Goal: Communication & Community: Ask a question

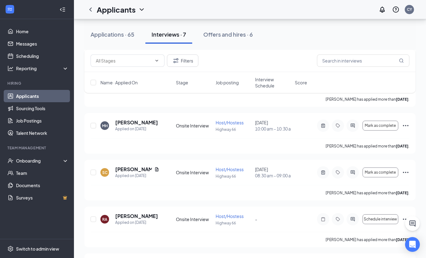
scroll to position [108, 0]
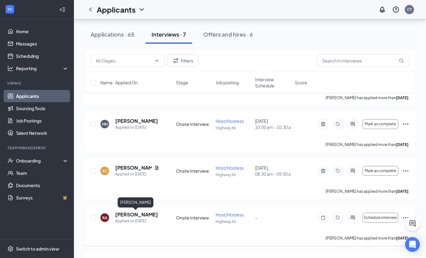
click at [141, 214] on h5 "[PERSON_NAME]" at bounding box center [136, 214] width 43 height 7
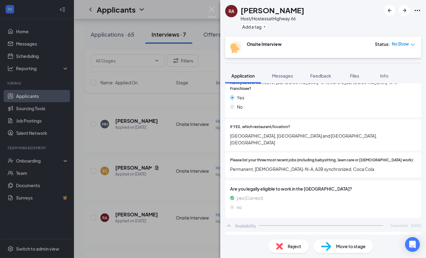
scroll to position [160, 0]
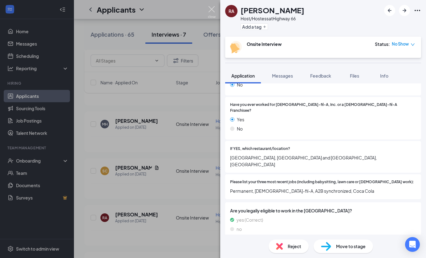
click at [212, 10] on img at bounding box center [212, 12] width 8 height 12
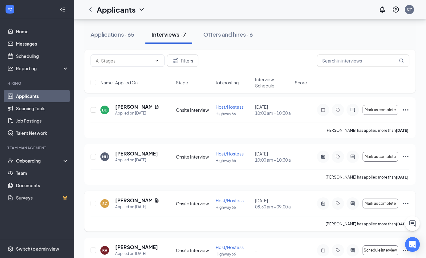
scroll to position [75, 0]
click at [178, 58] on icon "Filter" at bounding box center [175, 60] width 7 height 7
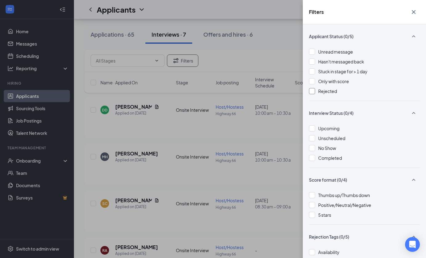
click at [312, 92] on div at bounding box center [312, 91] width 6 height 6
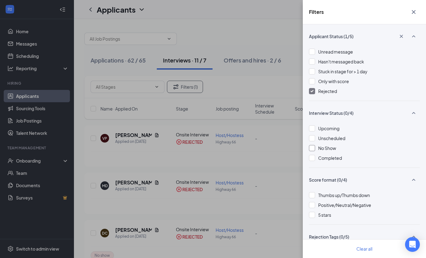
click at [312, 149] on div at bounding box center [312, 148] width 6 height 6
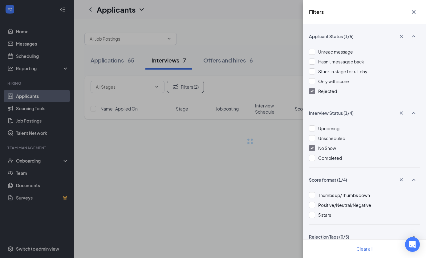
click at [311, 91] on img at bounding box center [312, 91] width 3 height 2
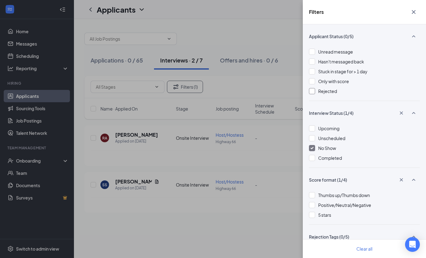
click at [289, 28] on div "Filters Applicant Status (0/5) Unread message Hasn't messaged back Stuck in sta…" at bounding box center [213, 129] width 426 height 258
click at [412, 14] on icon "Cross" at bounding box center [413, 11] width 7 height 7
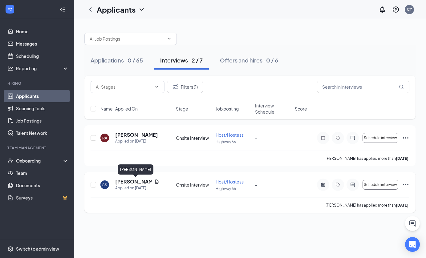
click at [137, 182] on h5 "[PERSON_NAME]" at bounding box center [133, 181] width 37 height 7
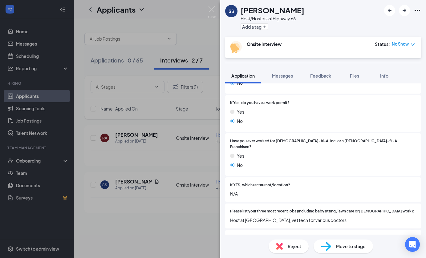
scroll to position [118, 0]
click at [212, 10] on img at bounding box center [212, 12] width 8 height 12
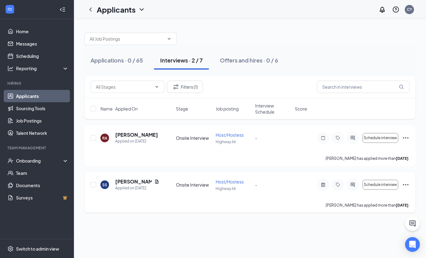
click at [408, 184] on icon "Ellipses" at bounding box center [405, 184] width 7 height 7
click at [280, 219] on div "Applications · 0 / 65 Interviews · 2 / 7 Offers and hires · 0 / 6 Filters (1) N…" at bounding box center [250, 119] width 352 height 201
click at [193, 61] on div "Interviews · 2 / 7" at bounding box center [181, 60] width 43 height 8
click at [194, 87] on button "Filters (1)" at bounding box center [185, 87] width 36 height 12
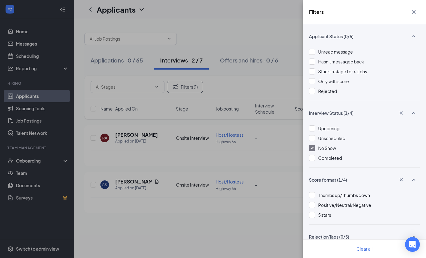
click at [312, 148] on img at bounding box center [312, 148] width 3 height 2
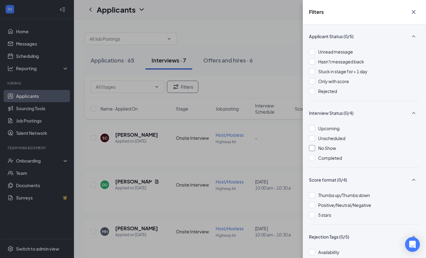
click at [414, 13] on icon "Cross" at bounding box center [413, 11] width 7 height 7
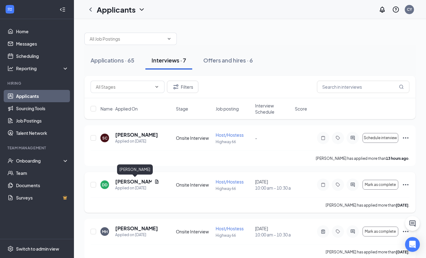
click at [133, 182] on h5 "[PERSON_NAME]" at bounding box center [133, 181] width 37 height 7
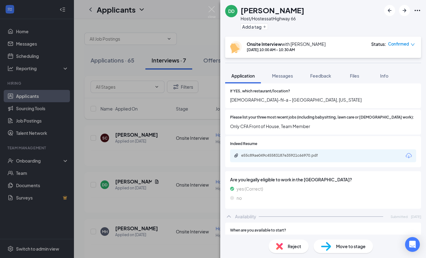
scroll to position [200, 0]
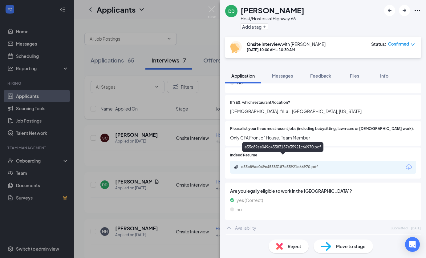
click at [274, 165] on div "e55c89ae049c45583187e35921c66970.pdf" at bounding box center [284, 167] width 86 height 5
click at [213, 9] on img at bounding box center [212, 12] width 8 height 12
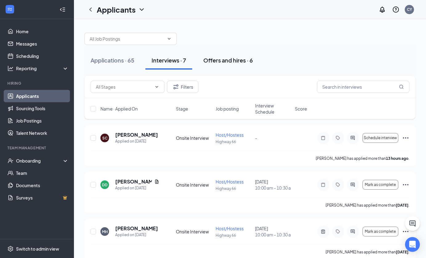
click at [218, 61] on div "Offers and hires · 6" at bounding box center [228, 60] width 50 height 8
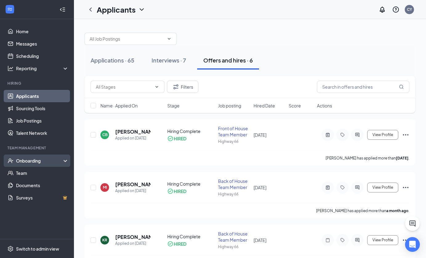
click at [63, 160] on div "Onboarding" at bounding box center [39, 161] width 47 height 6
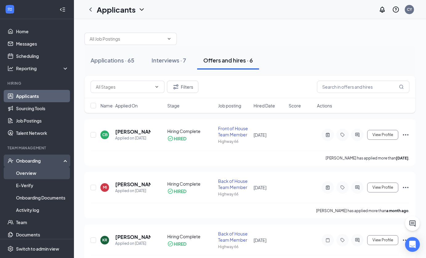
click at [48, 177] on link "Overview" at bounding box center [42, 173] width 53 height 12
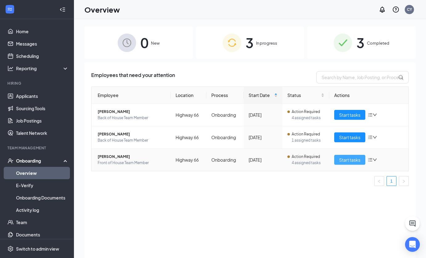
click at [349, 159] on span "Start tasks" at bounding box center [349, 160] width 21 height 7
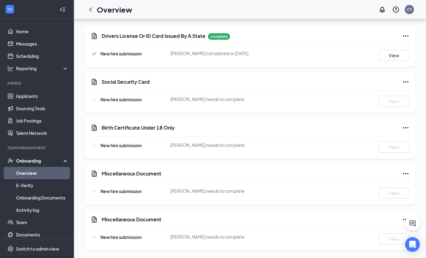
scroll to position [451, 0]
click at [37, 95] on link "Applicants" at bounding box center [42, 96] width 53 height 12
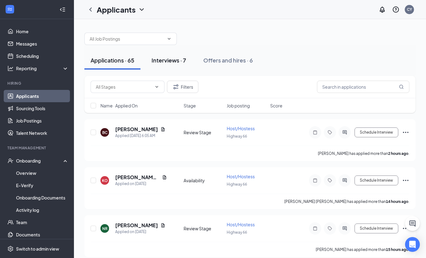
click at [174, 59] on div "Interviews · 7" at bounding box center [169, 60] width 35 height 8
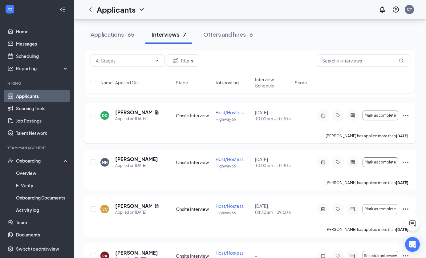
scroll to position [70, 0]
click at [137, 159] on h5 "[PERSON_NAME]" at bounding box center [136, 158] width 43 height 7
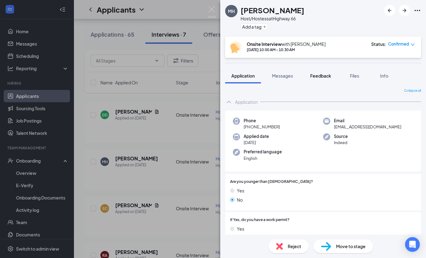
click at [322, 76] on span "Feedback" at bounding box center [320, 76] width 21 height 6
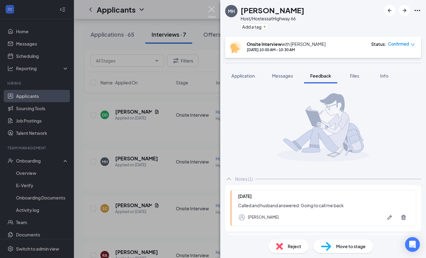
click at [210, 8] on img at bounding box center [212, 12] width 8 height 12
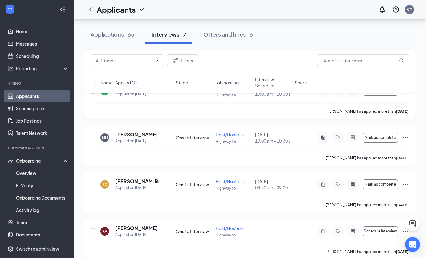
scroll to position [99, 0]
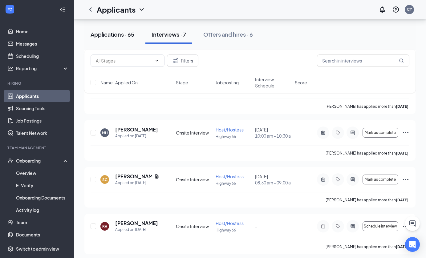
click at [124, 37] on div "Applications · 65" at bounding box center [113, 35] width 44 height 8
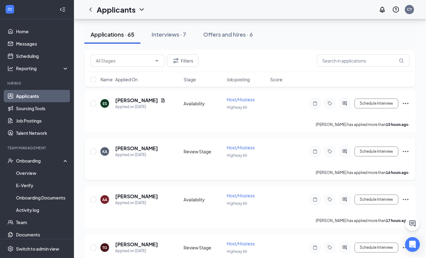
scroll to position [174, 0]
click at [136, 148] on h5 "[PERSON_NAME]" at bounding box center [136, 148] width 43 height 7
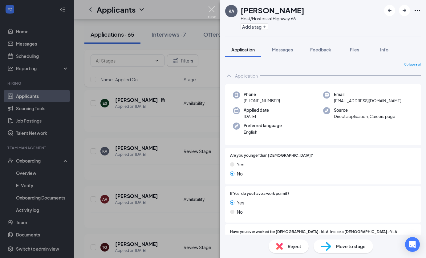
click at [213, 10] on img at bounding box center [212, 12] width 8 height 12
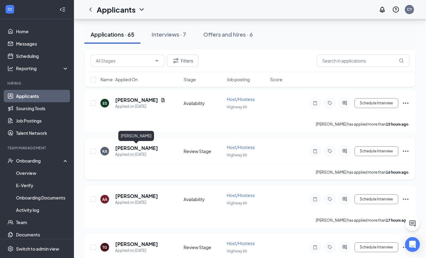
click at [127, 145] on h5 "[PERSON_NAME]" at bounding box center [136, 148] width 43 height 7
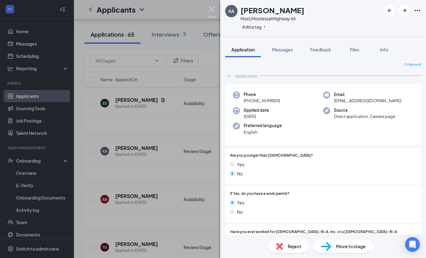
click at [212, 9] on img at bounding box center [212, 12] width 8 height 12
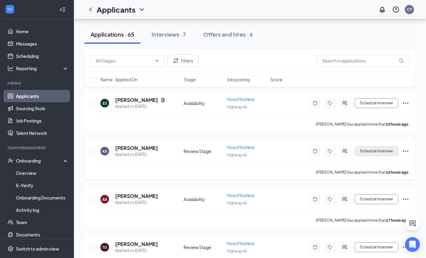
click at [382, 152] on button "Schedule Interview" at bounding box center [377, 151] width 44 height 10
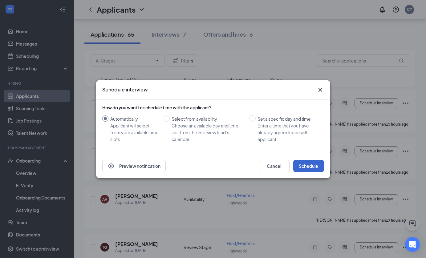
click at [315, 167] on button "Schedule" at bounding box center [308, 166] width 31 height 12
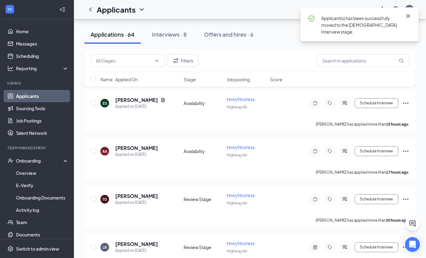
click at [406, 16] on icon "Cross" at bounding box center [408, 15] width 7 height 7
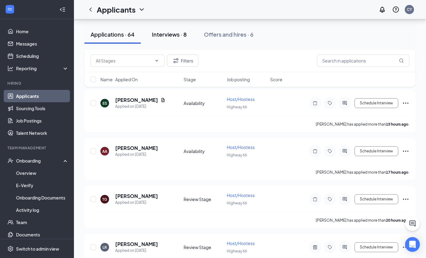
click at [179, 34] on div "Interviews · 8" at bounding box center [169, 35] width 35 height 8
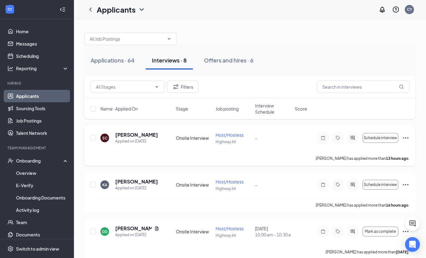
click at [407, 138] on icon "Ellipses" at bounding box center [405, 137] width 7 height 7
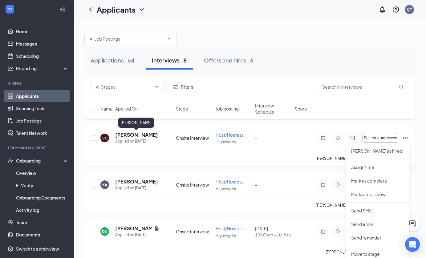
click at [126, 136] on h5 "[PERSON_NAME]" at bounding box center [136, 135] width 43 height 7
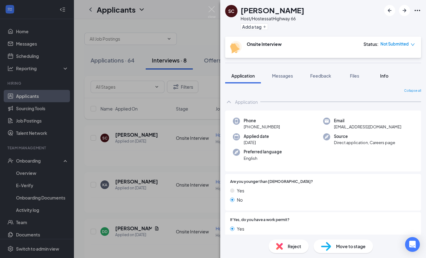
click at [383, 76] on span "Info" at bounding box center [384, 76] width 8 height 6
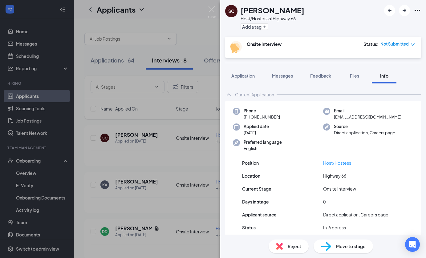
click at [418, 10] on icon "Ellipses" at bounding box center [418, 10] width 6 height 1
click at [213, 10] on img at bounding box center [212, 12] width 8 height 12
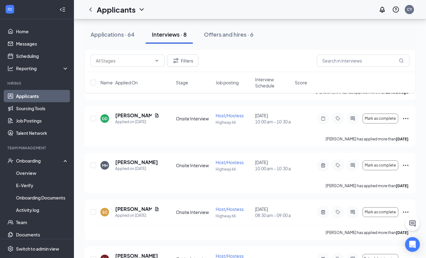
scroll to position [114, 0]
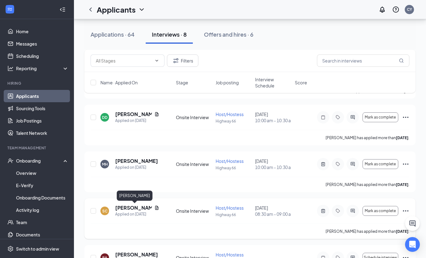
click at [124, 206] on h5 "[PERSON_NAME]" at bounding box center [133, 208] width 37 height 7
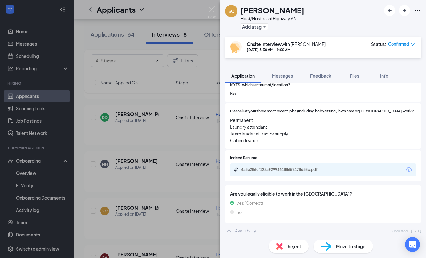
scroll to position [219, 0]
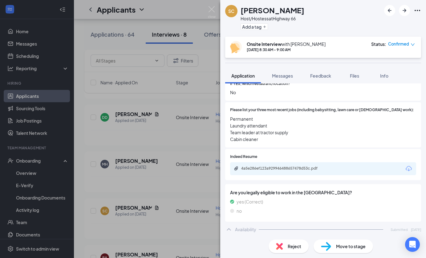
click at [257, 166] on div "4a5e286ef123a929946488657478d53c.pdf" at bounding box center [284, 169] width 100 height 6
click at [321, 76] on span "Feedback" at bounding box center [320, 76] width 21 height 6
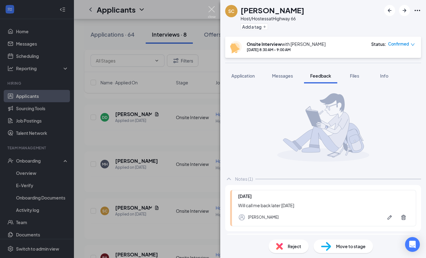
click at [214, 9] on img at bounding box center [212, 12] width 8 height 12
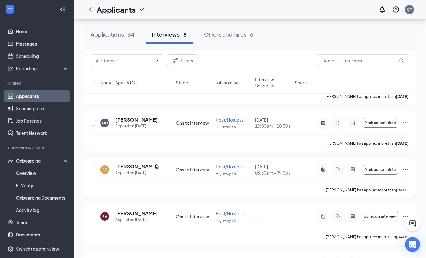
scroll to position [162, 0]
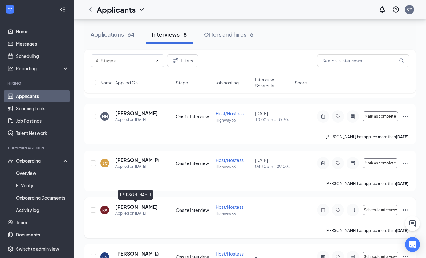
click at [132, 208] on h5 "[PERSON_NAME]" at bounding box center [136, 207] width 43 height 7
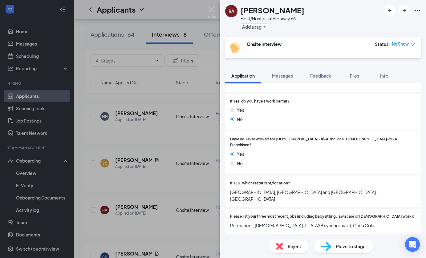
scroll to position [125, 0]
click at [211, 11] on img at bounding box center [212, 12] width 8 height 12
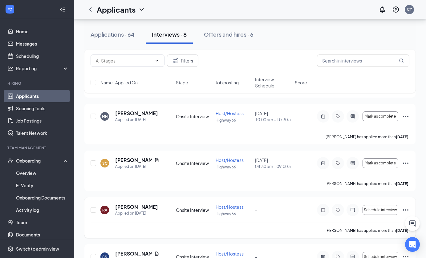
click at [407, 208] on icon "Ellipses" at bounding box center [405, 210] width 7 height 7
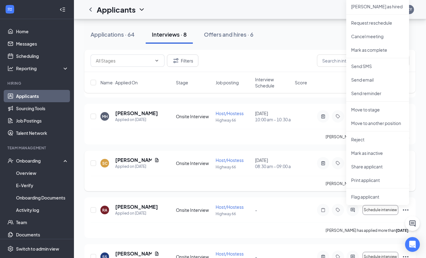
click at [295, 190] on div "Samantha Clabo has applied more than 2 days ago ." at bounding box center [250, 183] width 319 height 15
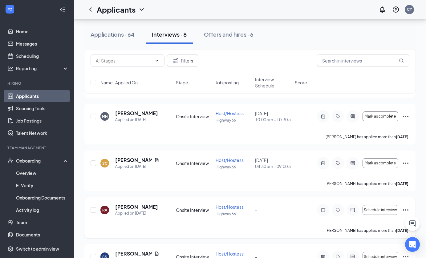
click at [408, 210] on icon "Ellipses" at bounding box center [406, 210] width 6 height 1
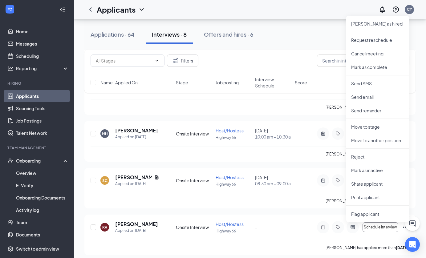
scroll to position [146, 0]
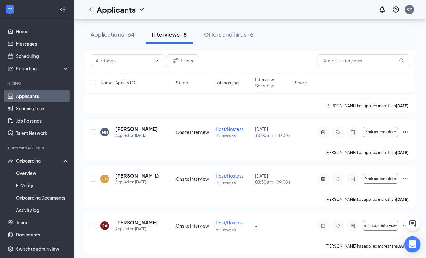
click at [414, 242] on icon "Open Intercom Messenger" at bounding box center [412, 245] width 7 height 8
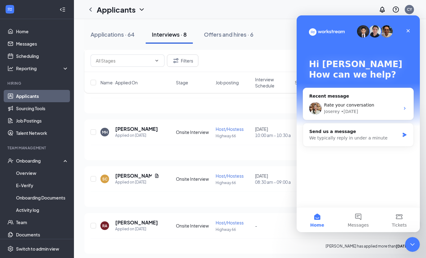
scroll to position [0, 0]
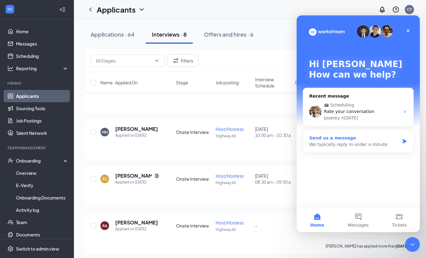
click at [410, 138] on div "Send us a message We typically reply in under a minute" at bounding box center [358, 141] width 110 height 23
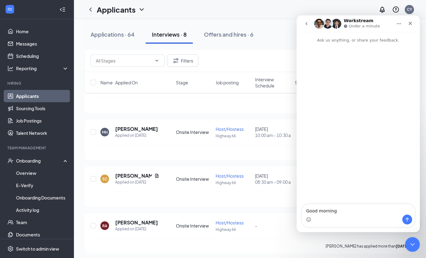
type textarea "Good morning!"
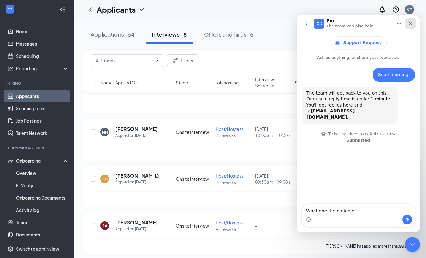
type textarea "What doe the option of"
click at [414, 22] on div "Close" at bounding box center [410, 23] width 11 height 11
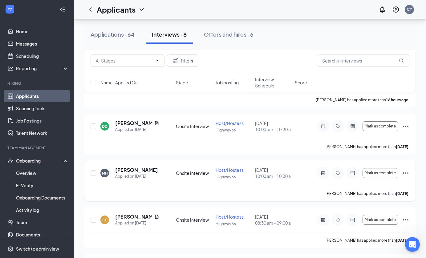
click at [404, 173] on icon "Ellipses" at bounding box center [406, 173] width 6 height 1
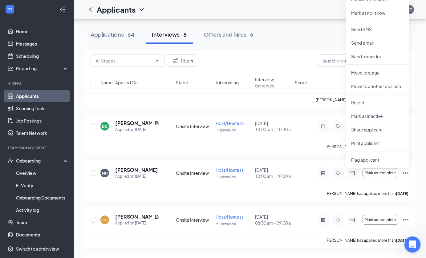
click at [415, 246] on icon "Open Intercom Messenger" at bounding box center [412, 244] width 10 height 10
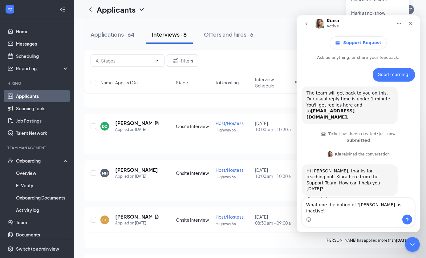
click at [328, 212] on textarea "What doe the option of "mark as inactive'" at bounding box center [358, 206] width 113 height 17
click at [401, 207] on textarea "What does the option of "mark as inactive' do? Is there a difference" at bounding box center [358, 206] width 113 height 17
drag, startPoint x: 402, startPoint y: 207, endPoint x: 392, endPoint y: 224, distance: 20.2
click at [392, 224] on div "What does the option of "mark as inactive' do? Is there a difference What does …" at bounding box center [358, 212] width 113 height 29
click at [324, 212] on textarea "What does the option of "mark as inactive' do? In what situation" at bounding box center [358, 206] width 113 height 17
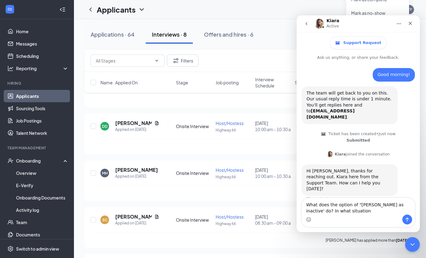
click at [361, 212] on textarea "What does the option of "mark as inactive' do? In what situation" at bounding box center [358, 206] width 113 height 17
type textarea "What does the option of "mark as inactive' do? In what situation would I use th…"
click at [412, 22] on icon "Close" at bounding box center [410, 23] width 5 height 5
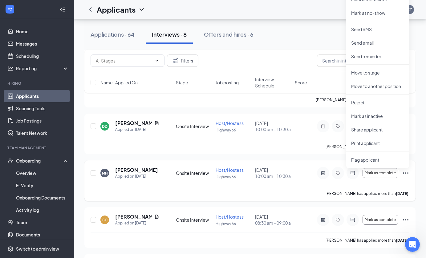
click at [301, 193] on div "Misty Hamilton has applied more than 2 days ago ." at bounding box center [250, 193] width 319 height 15
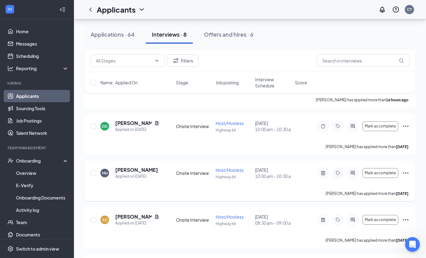
click at [407, 173] on icon "Ellipses" at bounding box center [405, 173] width 7 height 7
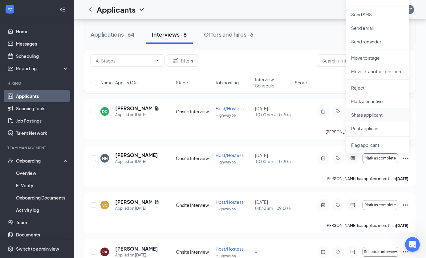
scroll to position [117, 0]
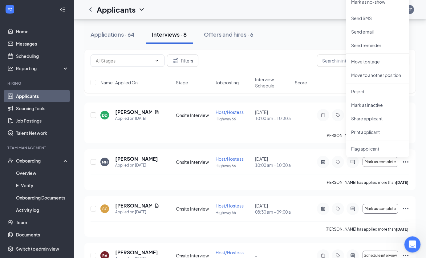
click at [412, 247] on icon "Open Intercom Messenger" at bounding box center [412, 244] width 10 height 10
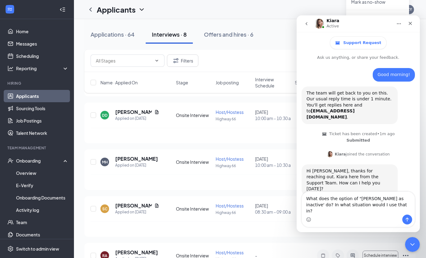
click at [310, 206] on textarea "What does the option of "mark as inactive' do? In what situation would I use th…" at bounding box center [358, 203] width 113 height 23
type textarea "For an applicant, hat does the option of "mark as inactive' do? In what situati…"
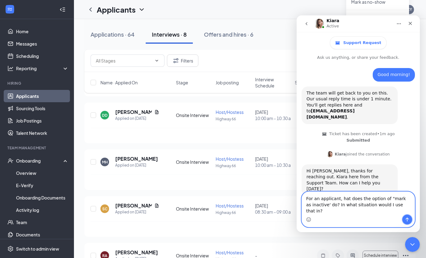
click at [406, 221] on icon "Send a message…" at bounding box center [407, 219] width 5 height 5
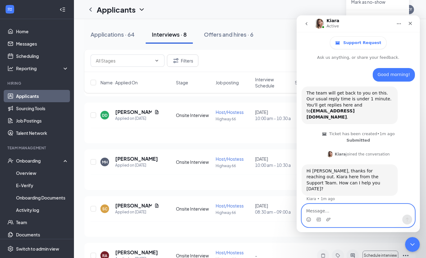
scroll to position [21, 0]
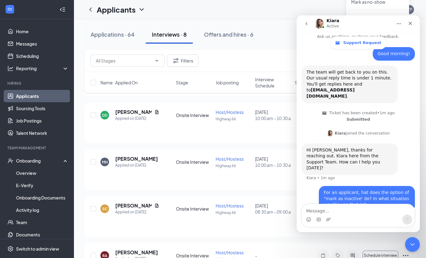
click at [363, 190] on div "For an applicant, hat does the option of "mark as inactive' do? In what situati…" at bounding box center [367, 199] width 86 height 18
click at [363, 206] on textarea "Message…" at bounding box center [358, 209] width 113 height 10
type textarea "*what does"
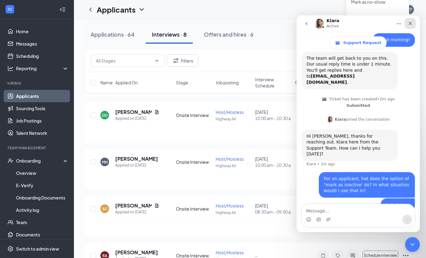
click at [412, 25] on icon "Close" at bounding box center [410, 23] width 3 height 3
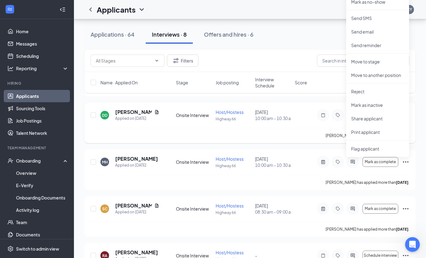
click at [221, 134] on div "Devon Dalton has applied more than 2 days ago ." at bounding box center [250, 135] width 319 height 15
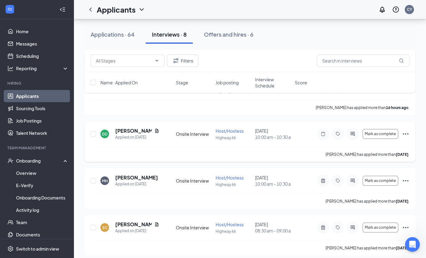
scroll to position [99, 0]
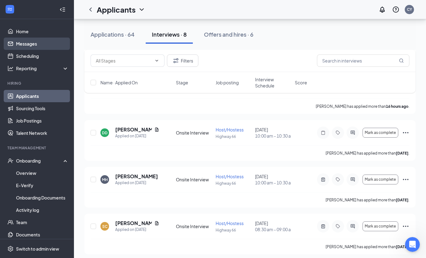
click at [40, 43] on link "Messages" at bounding box center [42, 44] width 53 height 12
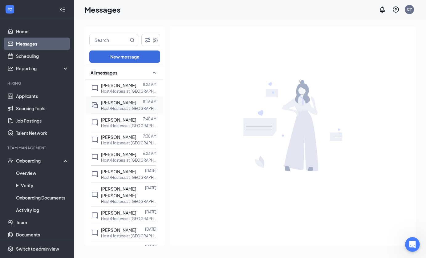
click at [110, 104] on span "[PERSON_NAME]" at bounding box center [118, 103] width 35 height 6
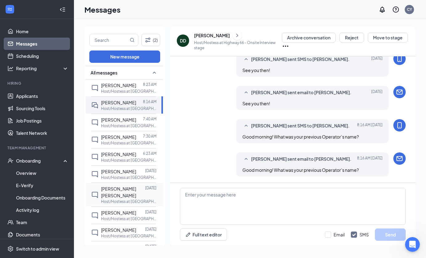
scroll to position [36, 0]
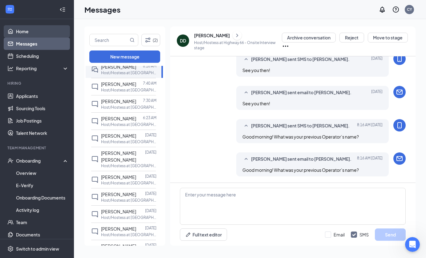
click at [35, 30] on link "Home" at bounding box center [42, 31] width 53 height 12
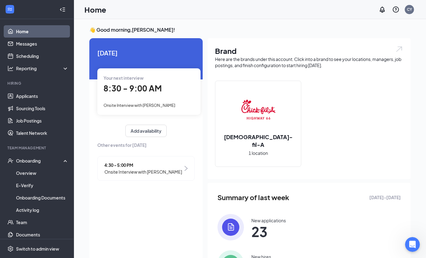
click at [178, 166] on span "4:30 - 5:00 PM" at bounding box center [144, 165] width 78 height 7
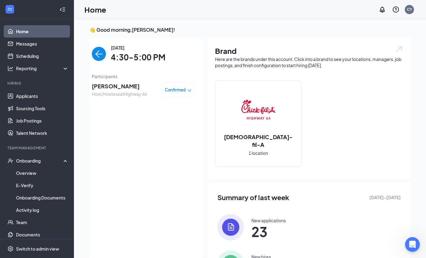
scroll to position [2, 0]
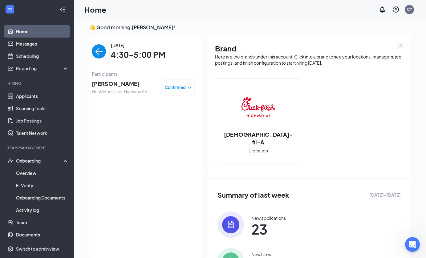
click at [118, 83] on span "[PERSON_NAME]" at bounding box center [119, 84] width 55 height 9
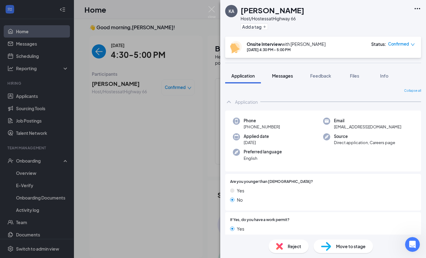
click at [287, 78] on span "Messages" at bounding box center [282, 76] width 21 height 6
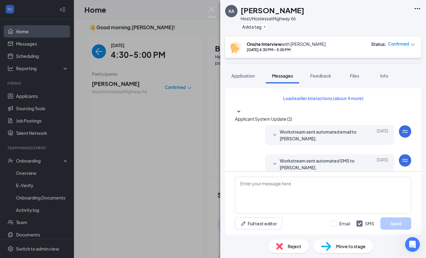
scroll to position [164, 0]
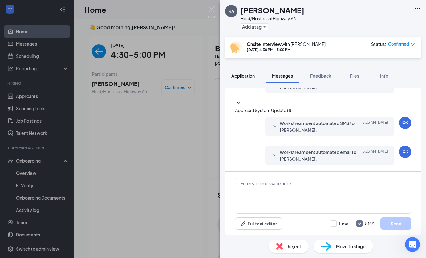
click at [245, 76] on span "Application" at bounding box center [243, 76] width 23 height 6
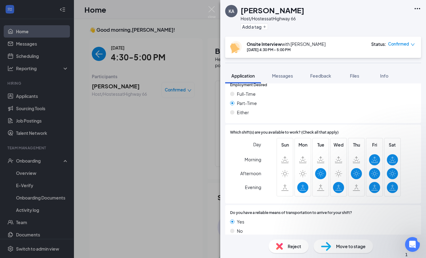
scroll to position [349, 0]
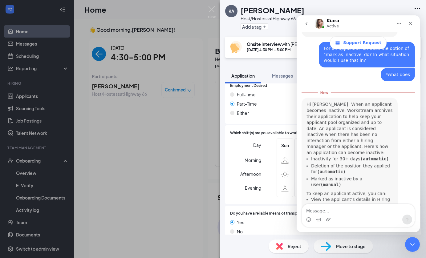
scroll to position [183, 0]
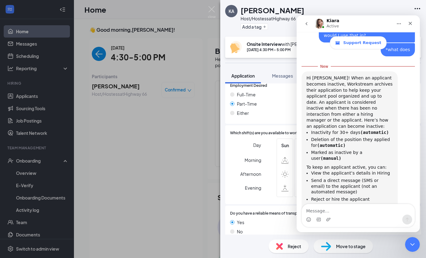
click at [338, 211] on textarea "Message…" at bounding box center [358, 209] width 113 height 10
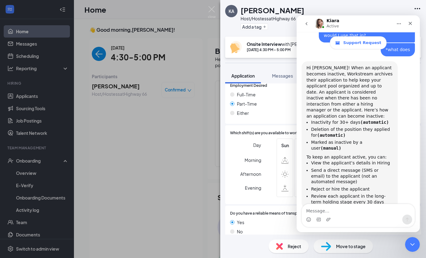
scroll to position [181, 0]
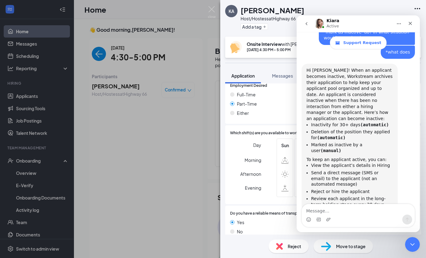
click at [318, 207] on textarea "Message…" at bounding box center [358, 209] width 113 height 10
click at [391, 214] on textarea "Thank you so much! That's all I needed" at bounding box center [358, 209] width 113 height 10
type textarea "Thank you so much! That's all I needed!"
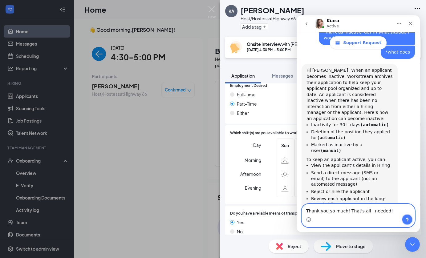
click at [410, 222] on button "Send a message…" at bounding box center [408, 220] width 10 height 10
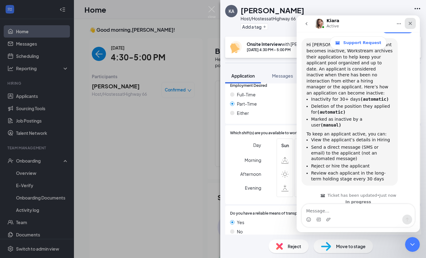
click at [411, 27] on div "Close" at bounding box center [410, 23] width 11 height 11
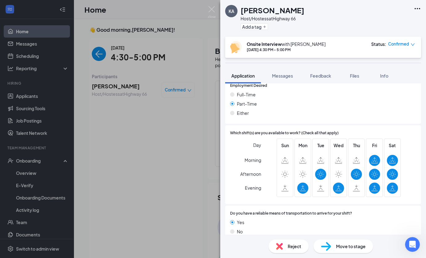
click at [215, 8] on img at bounding box center [212, 12] width 8 height 12
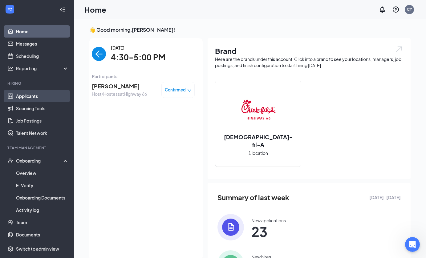
click at [25, 98] on link "Applicants" at bounding box center [42, 96] width 53 height 12
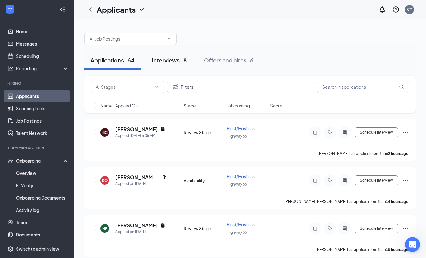
click at [182, 62] on div "Interviews · 8" at bounding box center [169, 60] width 35 height 8
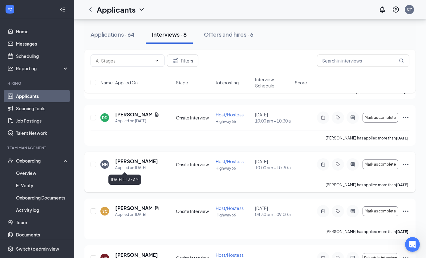
scroll to position [144, 0]
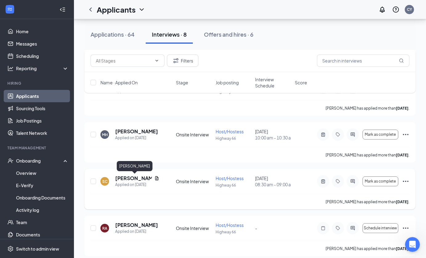
click at [134, 179] on h5 "[PERSON_NAME]" at bounding box center [133, 178] width 37 height 7
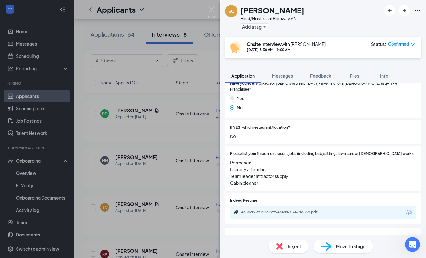
scroll to position [185, 0]
